Goal: Information Seeking & Learning: Find specific page/section

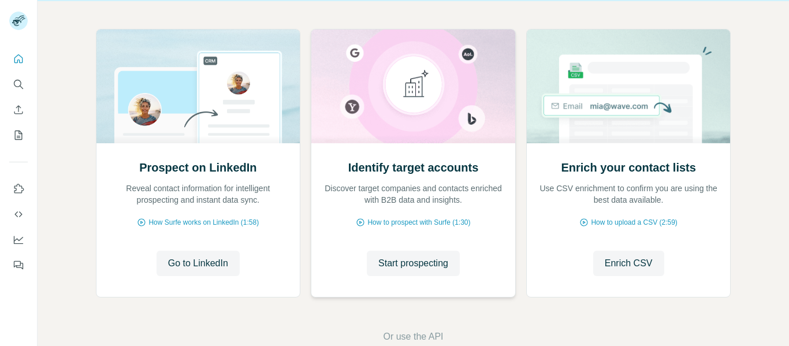
scroll to position [116, 0]
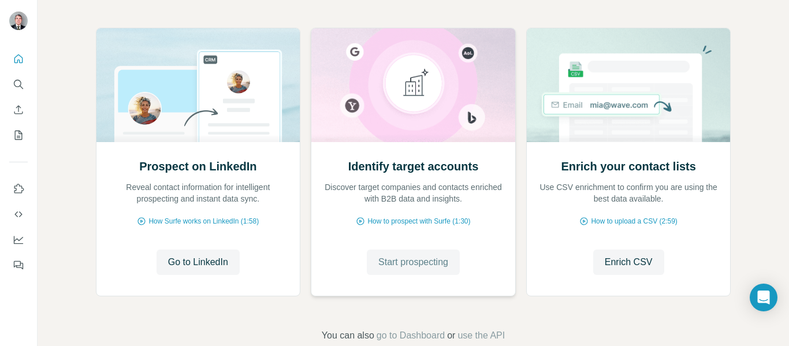
click at [411, 266] on span "Start prospecting" at bounding box center [413, 262] width 70 height 14
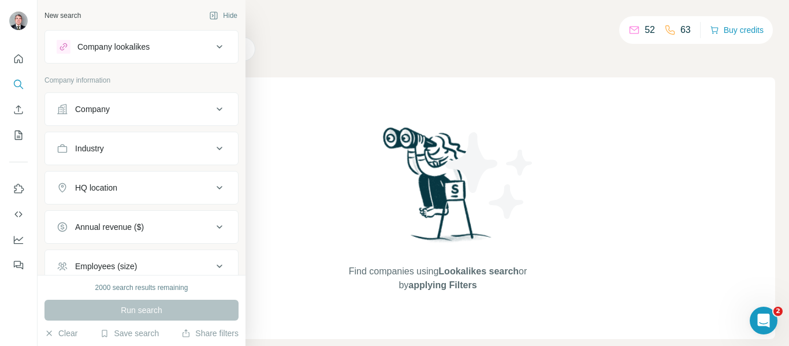
click at [90, 112] on div "Company" at bounding box center [92, 109] width 35 height 12
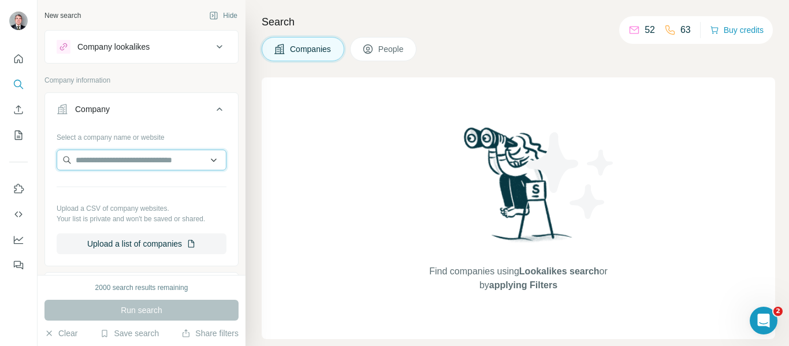
click at [102, 162] on input "text" at bounding box center [142, 160] width 170 height 21
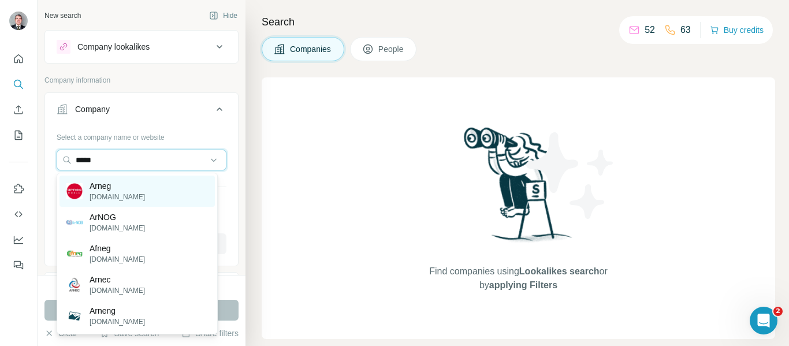
type input "*****"
click at [106, 193] on p "[DOMAIN_NAME]" at bounding box center [117, 197] width 55 height 10
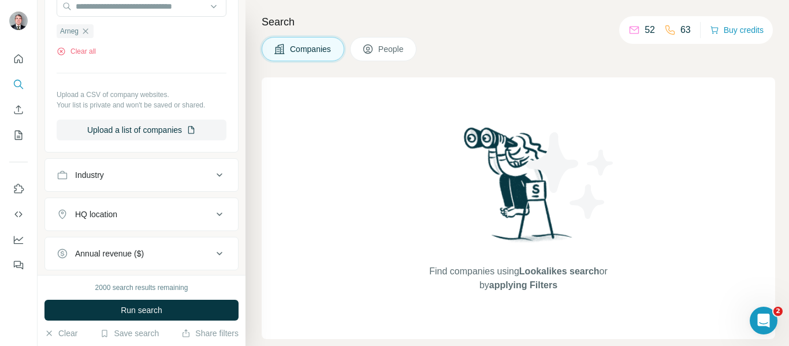
scroll to position [173, 0]
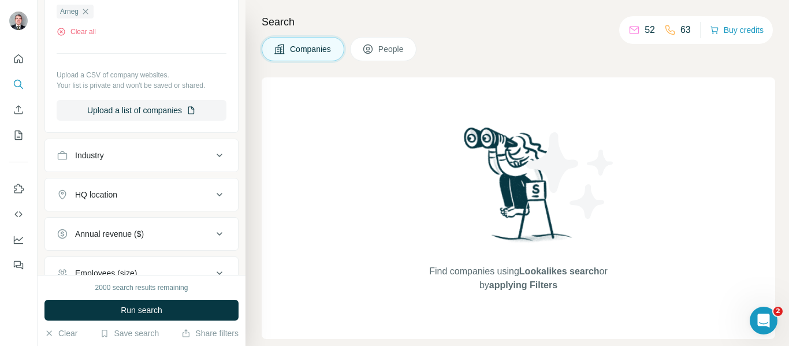
click at [154, 196] on div "HQ location" at bounding box center [135, 195] width 156 height 12
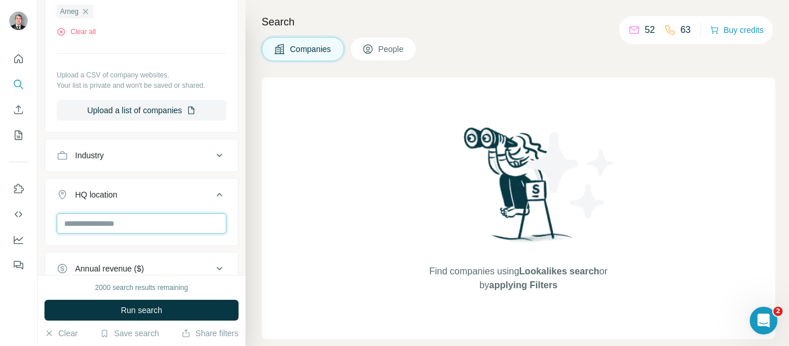
click at [133, 223] on input "text" at bounding box center [142, 223] width 170 height 21
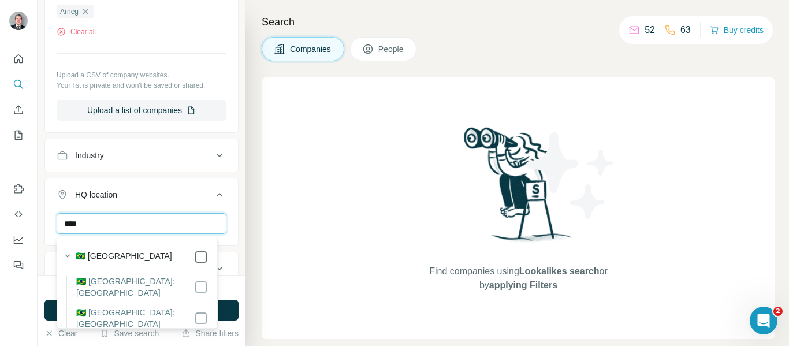
type input "****"
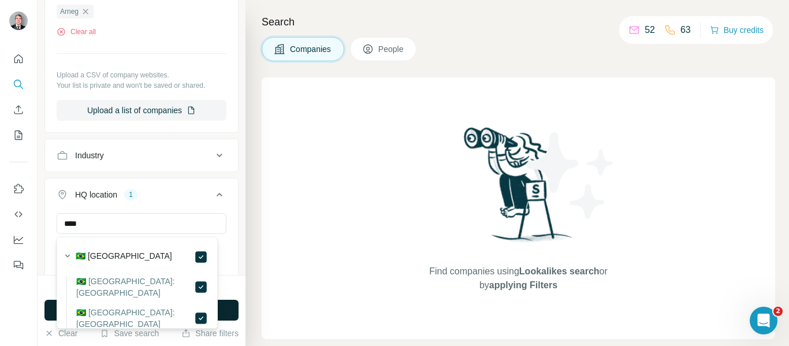
click at [224, 306] on button "Run search" at bounding box center [141, 310] width 194 height 21
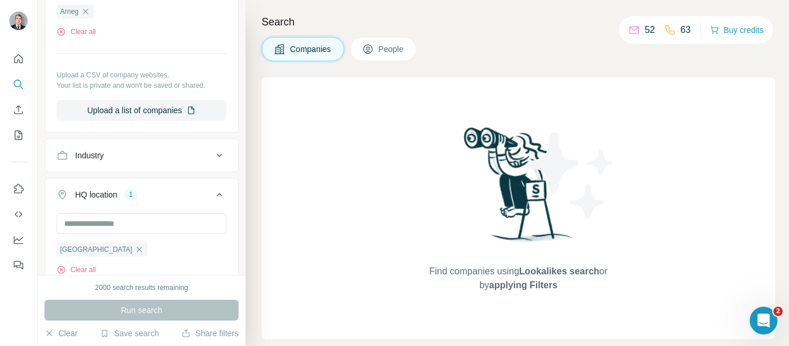
click at [396, 47] on span "People" at bounding box center [391, 49] width 27 height 12
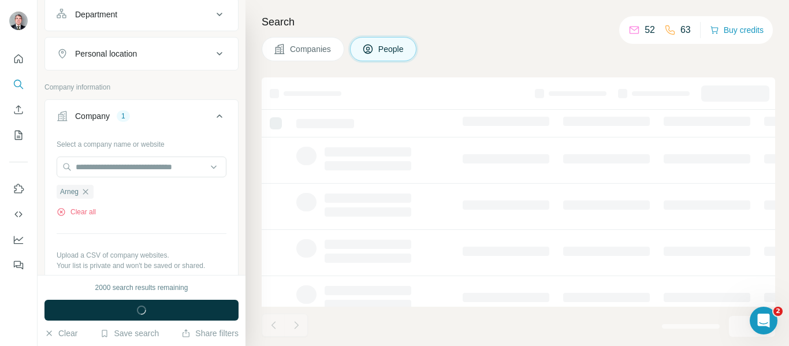
scroll to position [354, 0]
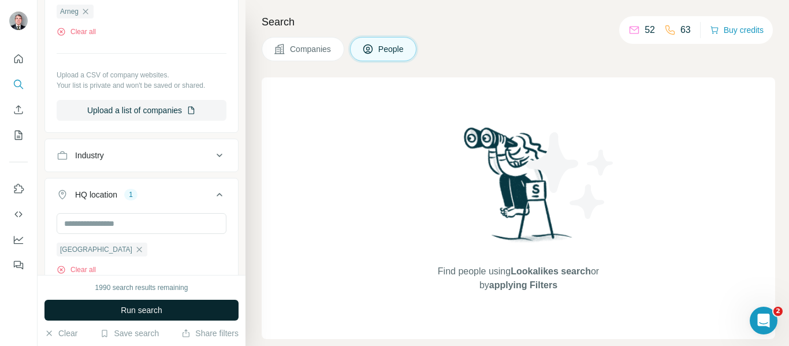
click at [128, 309] on span "Run search" at bounding box center [142, 310] width 42 height 12
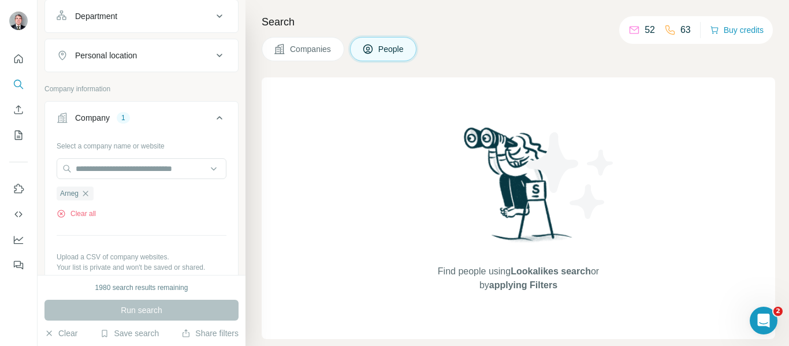
scroll to position [180, 0]
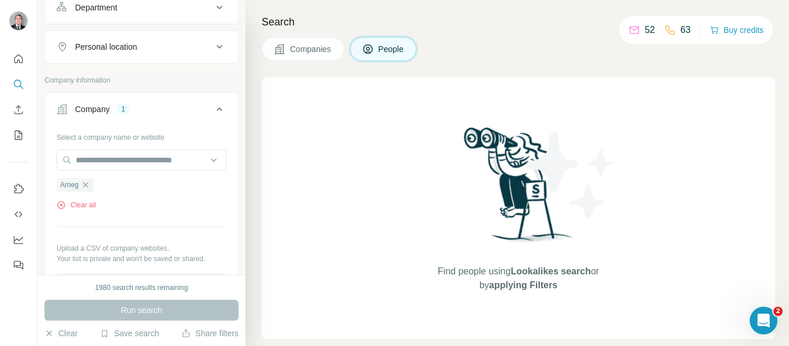
click at [315, 50] on span "Companies" at bounding box center [311, 49] width 42 height 12
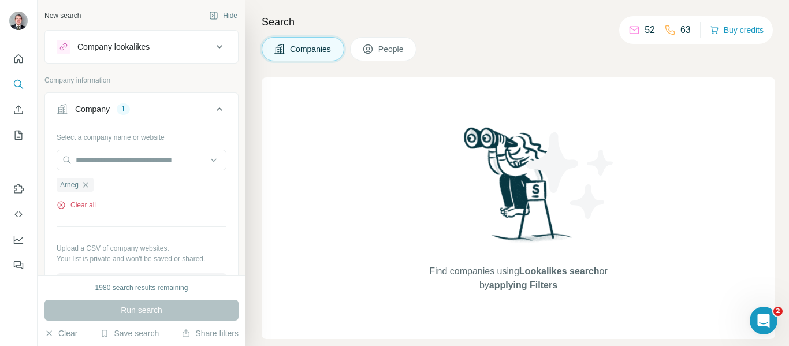
click at [86, 206] on button "Clear all" at bounding box center [76, 205] width 39 height 10
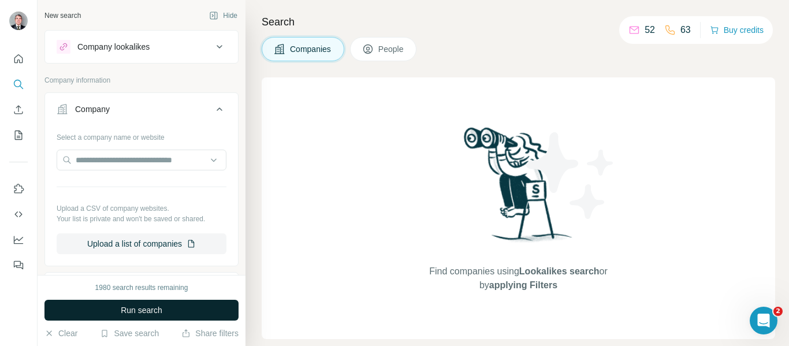
click at [142, 312] on span "Run search" at bounding box center [142, 310] width 42 height 12
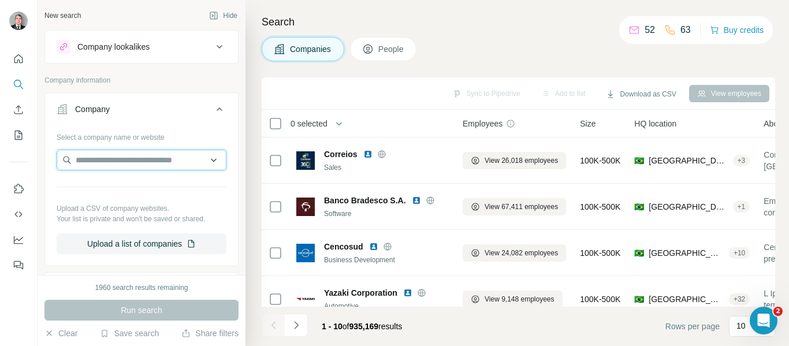
click at [157, 155] on input "text" at bounding box center [142, 160] width 170 height 21
click at [146, 164] on input "text" at bounding box center [142, 160] width 170 height 21
paste input "**********"
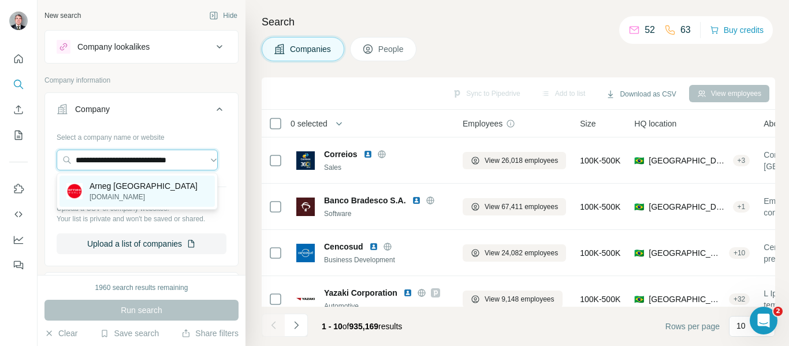
type input "**********"
click at [133, 191] on p "Arneg [GEOGRAPHIC_DATA]" at bounding box center [144, 186] width 108 height 12
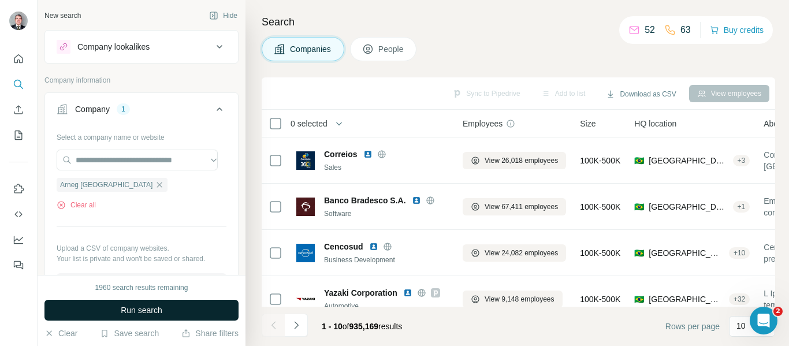
click at [150, 314] on span "Run search" at bounding box center [142, 310] width 42 height 12
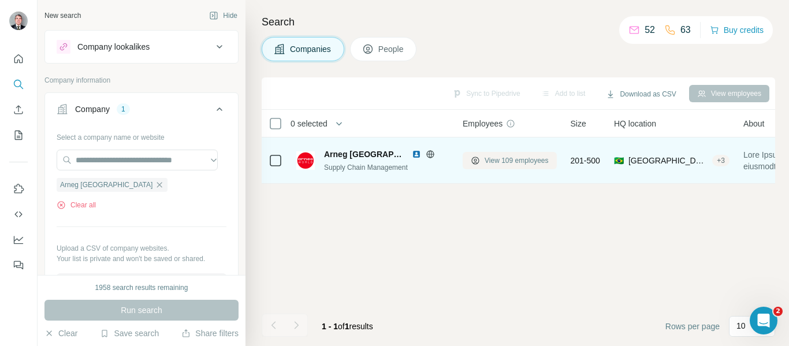
click at [529, 161] on span "View 109 employees" at bounding box center [517, 160] width 64 height 10
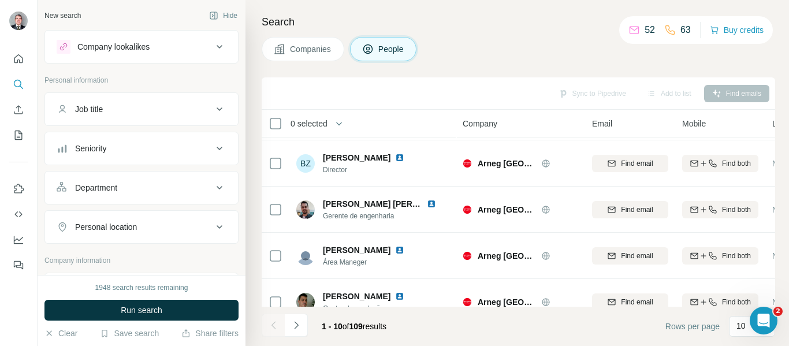
scroll to position [116, 0]
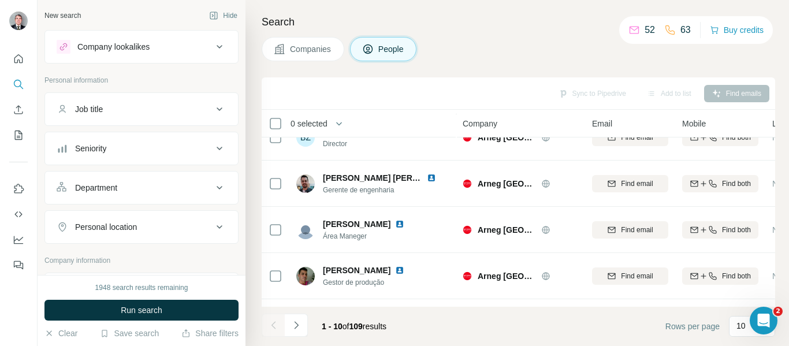
click at [162, 189] on div "Department" at bounding box center [135, 188] width 156 height 12
click at [167, 213] on input at bounding box center [135, 216] width 143 height 13
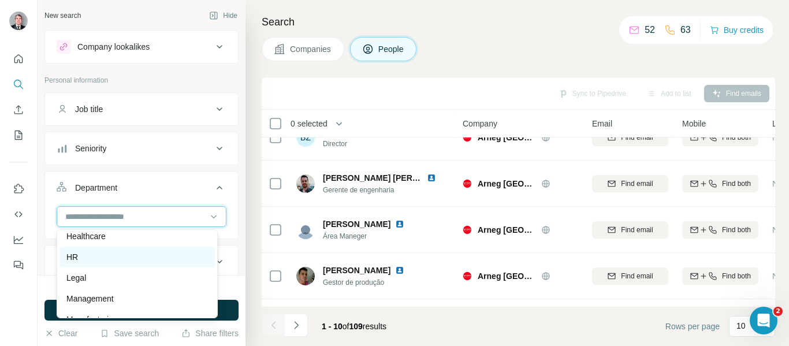
scroll to position [173, 0]
click at [132, 256] on div "HR" at bounding box center [137, 257] width 142 height 12
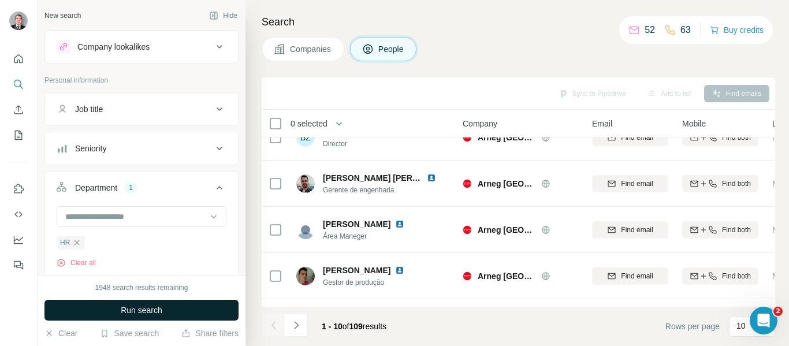
click at [188, 315] on button "Run search" at bounding box center [141, 310] width 194 height 21
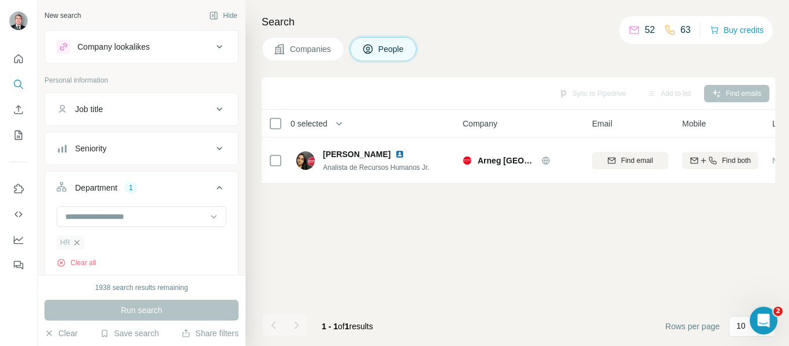
click at [76, 243] on icon "button" at bounding box center [77, 242] width 5 height 5
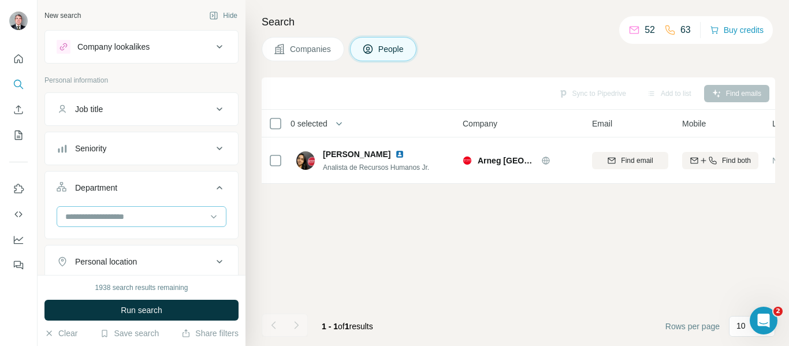
click at [194, 216] on input at bounding box center [135, 216] width 143 height 13
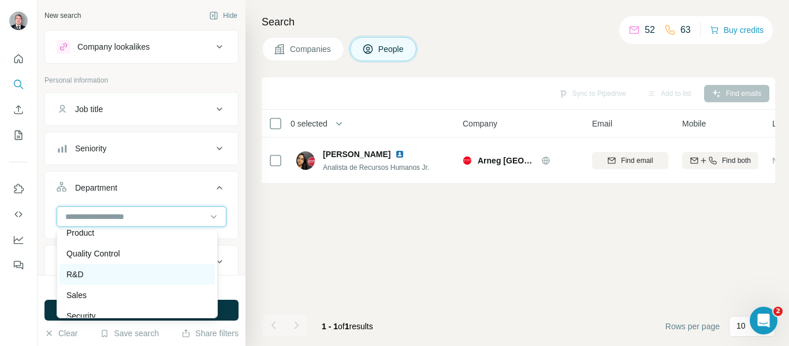
scroll to position [404, 0]
click at [162, 272] on div "Sales" at bounding box center [137, 275] width 142 height 12
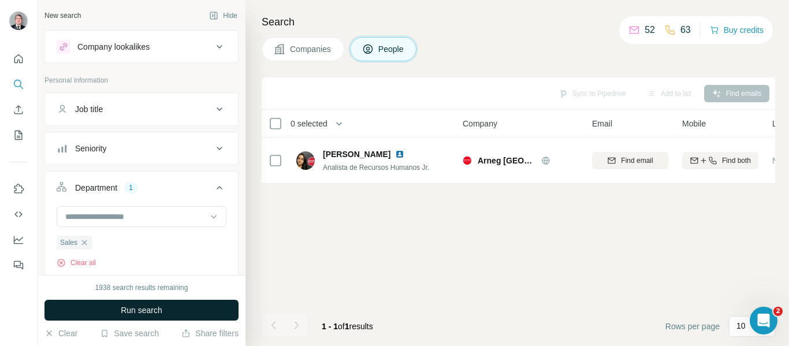
click at [148, 310] on span "Run search" at bounding box center [142, 310] width 42 height 12
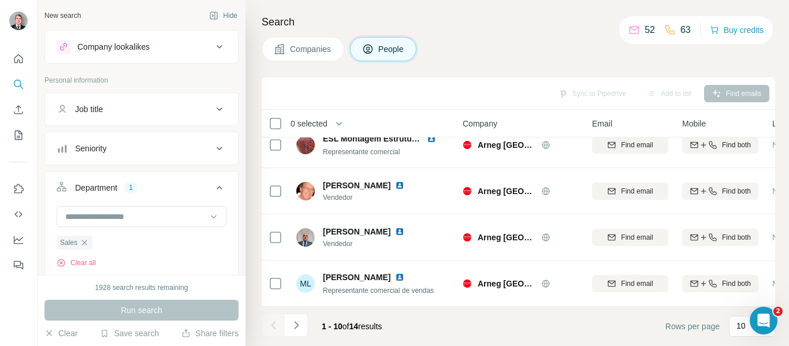
scroll to position [299, 0]
click at [298, 328] on icon "Navigate to next page" at bounding box center [297, 326] width 12 height 12
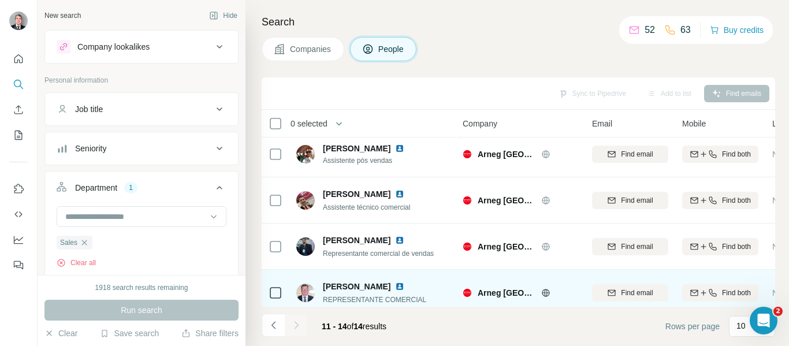
scroll to position [0, 0]
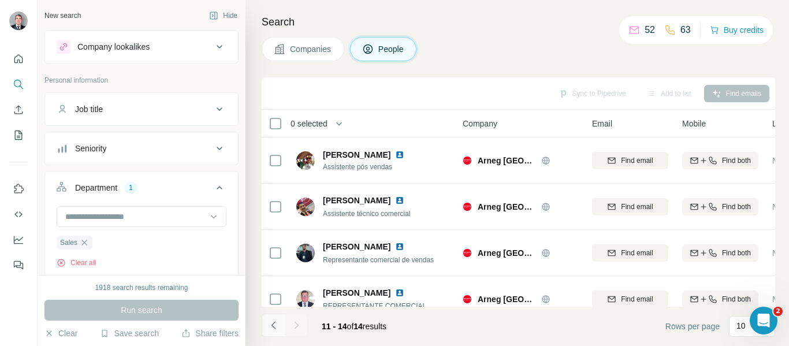
click at [273, 329] on icon "Navigate to previous page" at bounding box center [274, 326] width 12 height 12
click at [300, 329] on icon "Navigate to next page" at bounding box center [297, 326] width 12 height 12
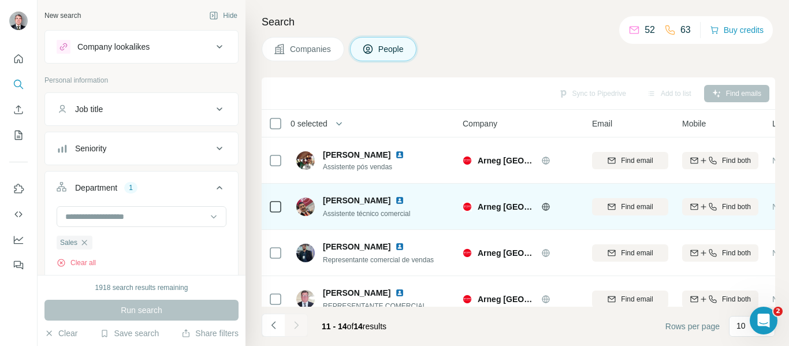
scroll to position [21, 0]
